Goal: Navigation & Orientation: Find specific page/section

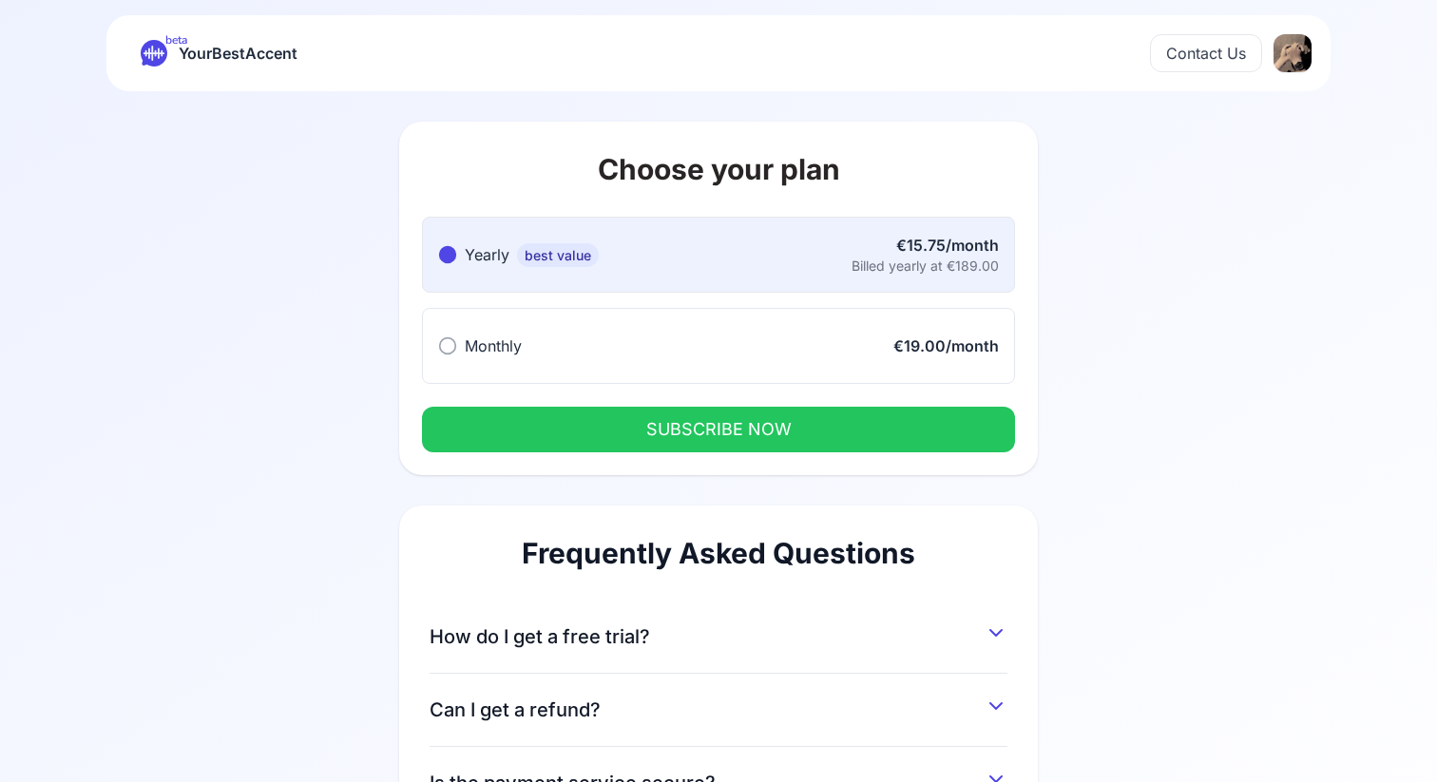
click at [262, 50] on span "YourBestAccent" at bounding box center [238, 53] width 119 height 27
